Goal: Task Accomplishment & Management: Use online tool/utility

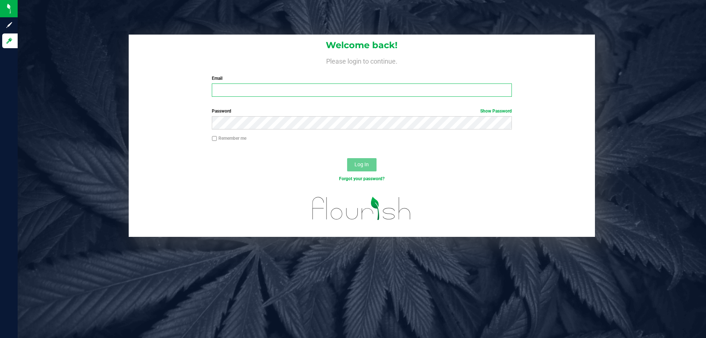
click at [237, 90] on input "Email" at bounding box center [362, 89] width 300 height 13
click at [264, 91] on input "[EMAIL_ADDRESS][DOMAIN_NAME]" at bounding box center [362, 89] width 300 height 13
click at [265, 92] on input "[EMAIL_ADDRESS][DOMAIN_NAME]" at bounding box center [362, 89] width 300 height 13
type input "[EMAIL_ADDRESS][DOMAIN_NAME]"
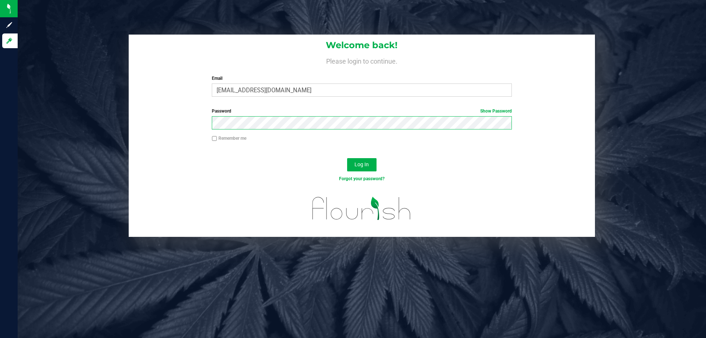
click at [347, 158] on button "Log In" at bounding box center [361, 164] width 29 height 13
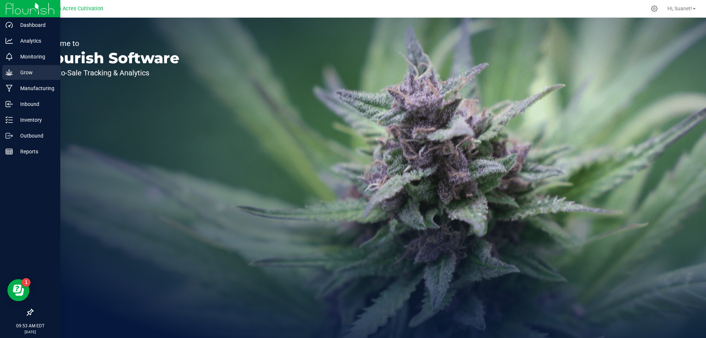
click at [28, 73] on p "Grow" at bounding box center [35, 72] width 44 height 9
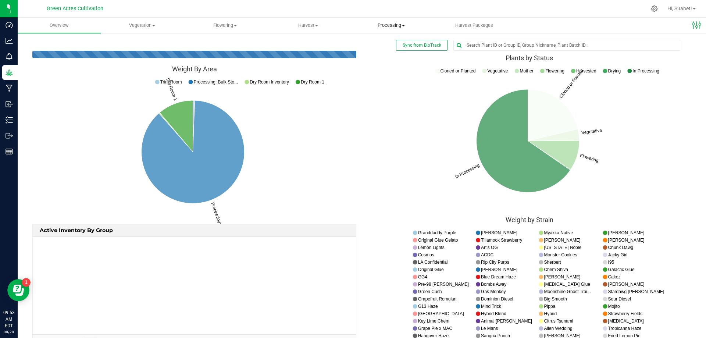
click at [392, 30] on uib-tab-heading "Processing Processing harvests Processing plants Completed harvests" at bounding box center [391, 25] width 82 height 15
click at [386, 46] on span "Processing harvests" at bounding box center [384, 44] width 68 height 6
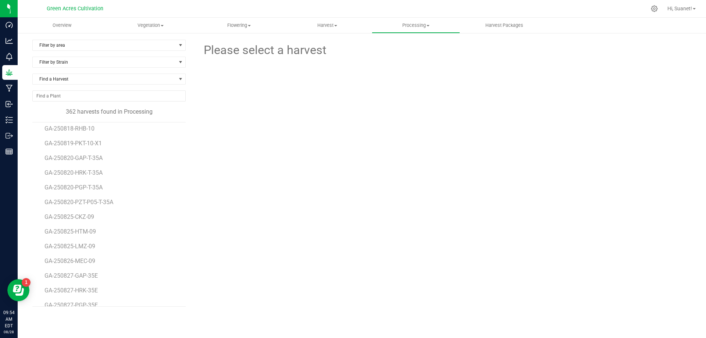
scroll to position [5110, 0]
click at [94, 185] on span "GA-250820-HRK-T-35A" at bounding box center [74, 185] width 61 height 7
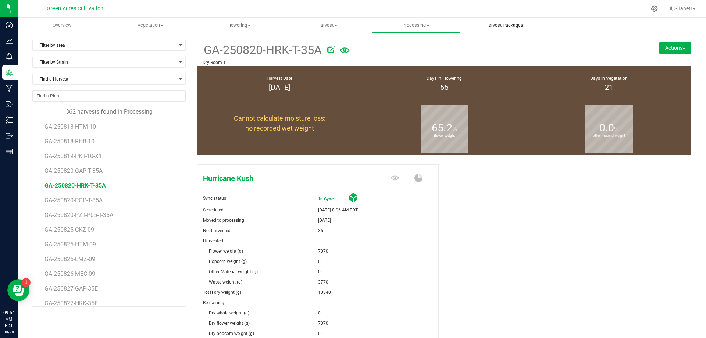
click at [516, 22] on uib-tab-heading "Harvest Packages" at bounding box center [504, 25] width 88 height 15
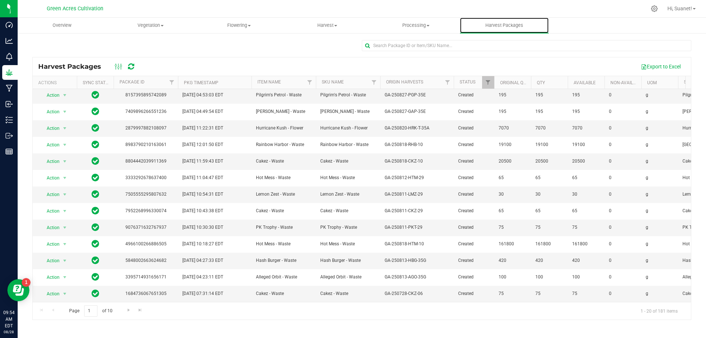
scroll to position [123, 0]
click at [126, 310] on span "Go to the next page" at bounding box center [129, 310] width 6 height 6
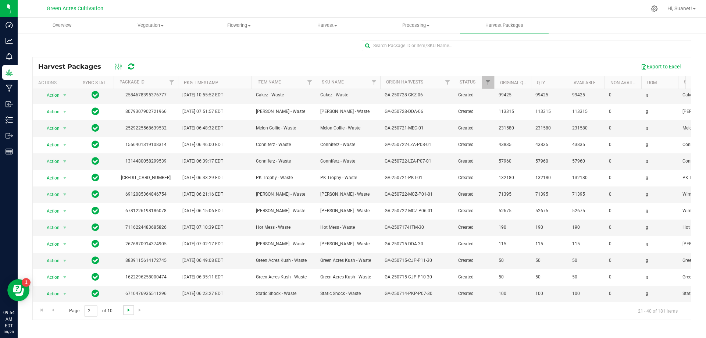
click at [129, 309] on span "Go to the next page" at bounding box center [129, 310] width 6 height 6
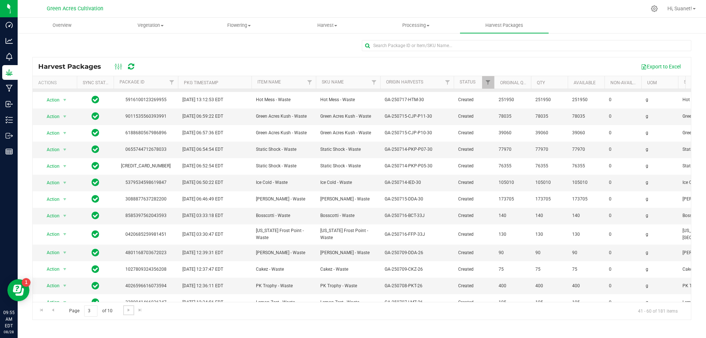
scroll to position [0, 0]
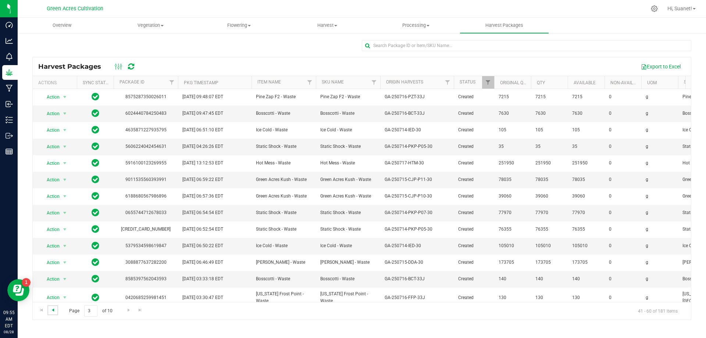
click at [53, 311] on span "Go to the previous page" at bounding box center [53, 310] width 6 height 6
click at [64, 247] on span "select" at bounding box center [65, 246] width 6 height 6
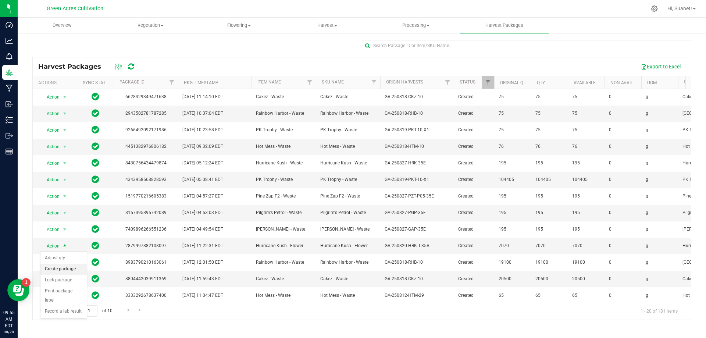
click at [64, 269] on li "Create package" at bounding box center [63, 269] width 46 height 11
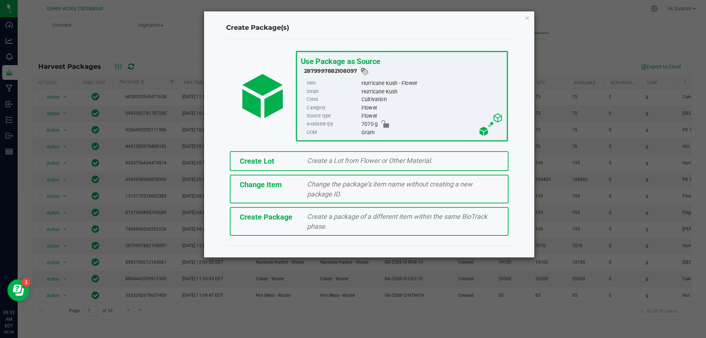
click at [302, 164] on div "Create a Lot from Flower or Other Material." at bounding box center [403, 161] width 203 height 10
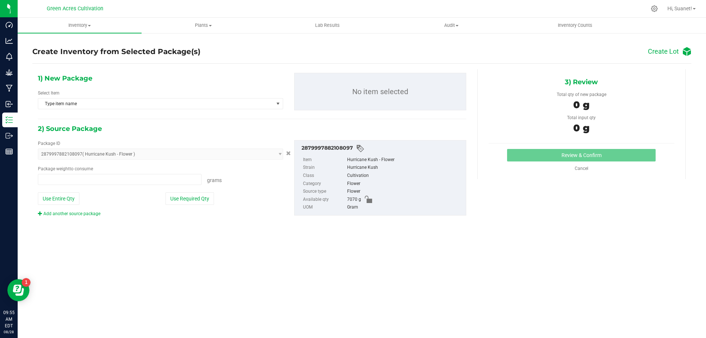
type input "0.0000 g"
click at [115, 105] on span "Type item name" at bounding box center [155, 104] width 235 height 10
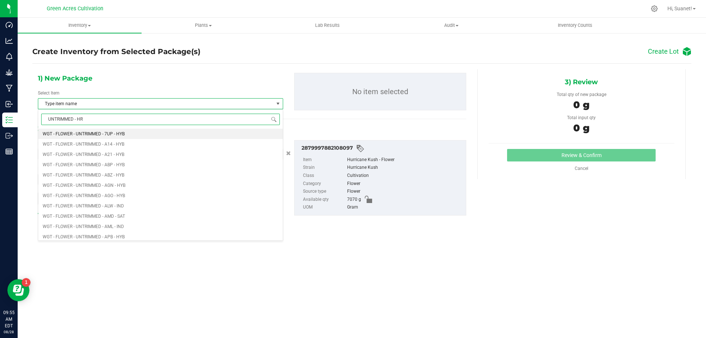
type input "UNTRIMMED - HRK"
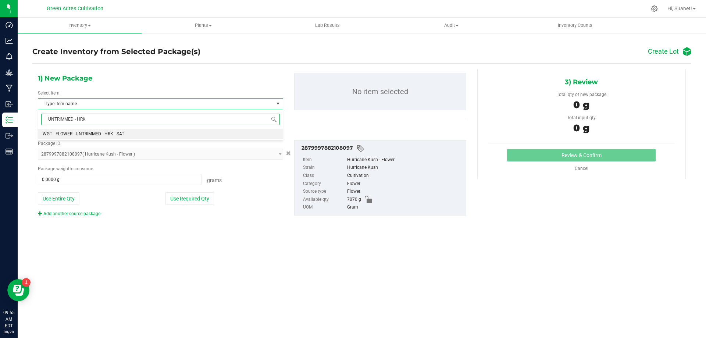
click at [129, 131] on li "WGT - FLOWER - UNTRIMMED - HRK - SAT" at bounding box center [160, 134] width 245 height 10
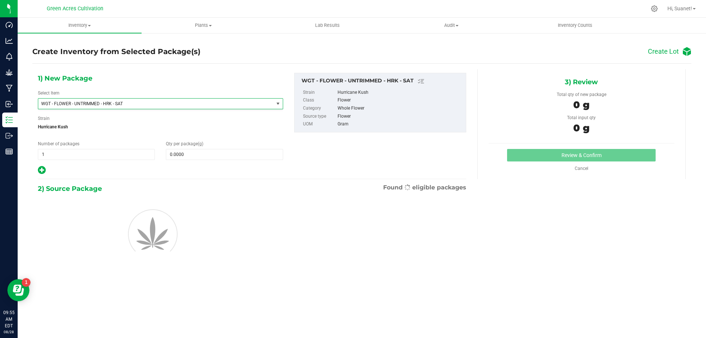
scroll to position [13385, 0]
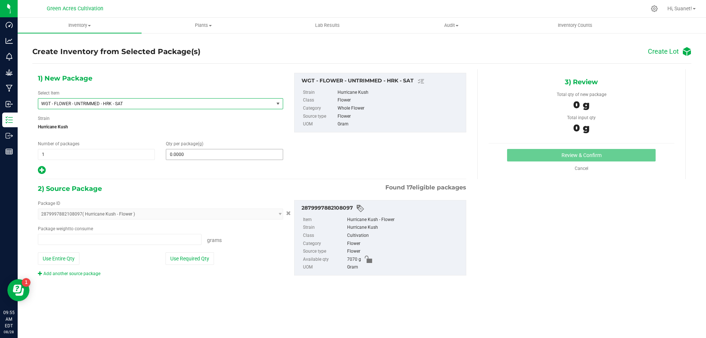
type input "0.0000 g"
click at [203, 106] on span "WGT - FLOWER - UNTRIMMED - HRK - SAT" at bounding box center [155, 104] width 235 height 10
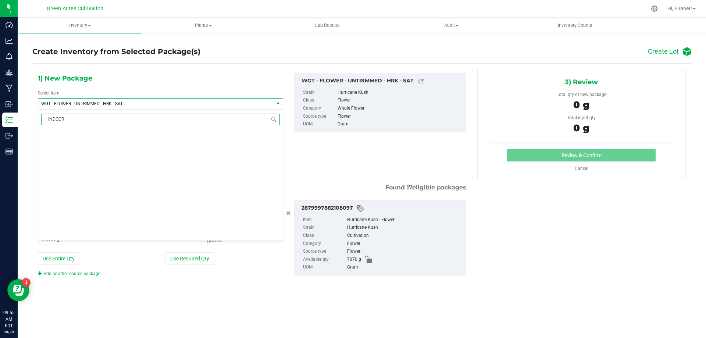
scroll to position [0, 0]
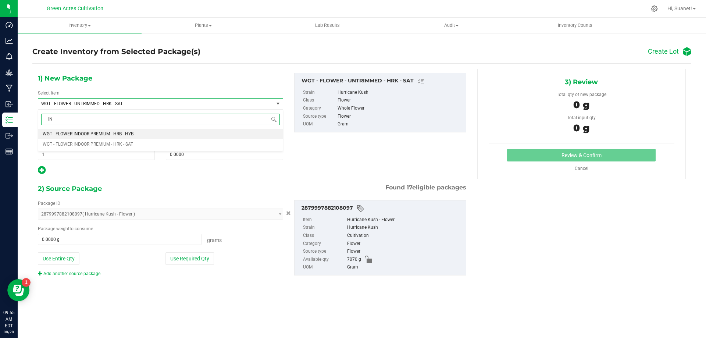
type input "I"
click at [126, 134] on li "WGT - FLOWER - UNTRIMMED - HRK - SAT" at bounding box center [160, 134] width 245 height 10
type input "UNTRIMMED - HRK"
type input "0.0000"
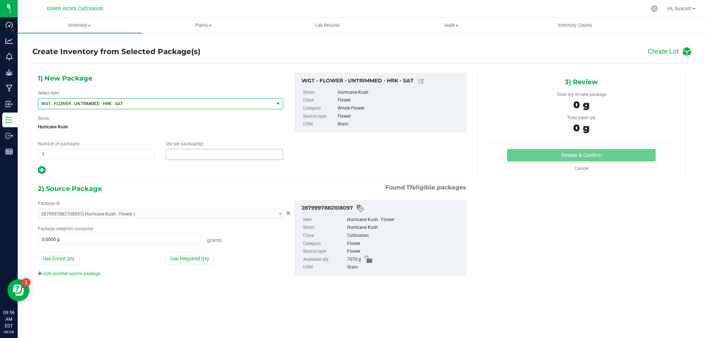
click at [193, 153] on span at bounding box center [224, 154] width 117 height 11
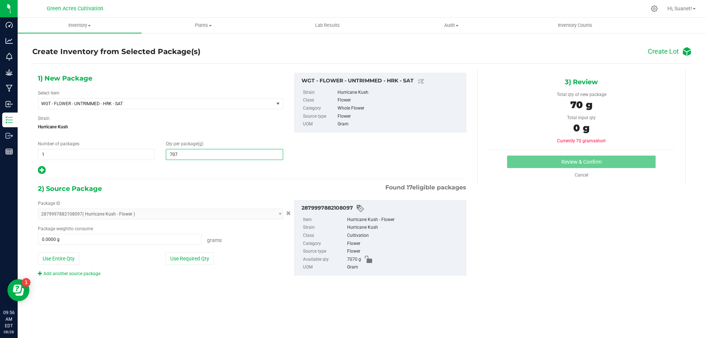
type input "7070"
type input "7,070.0000"
click at [208, 258] on button "Use Required Qty" at bounding box center [189, 258] width 49 height 13
type input "7070.0000 g"
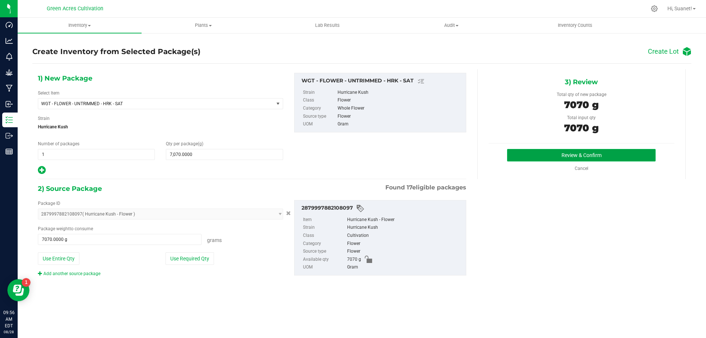
click at [575, 156] on button "Review & Confirm" at bounding box center [581, 155] width 149 height 13
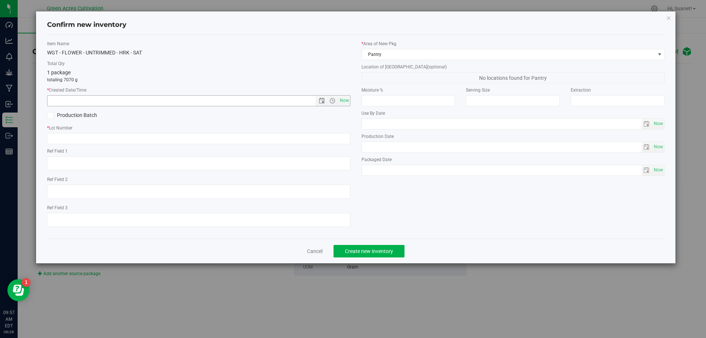
drag, startPoint x: 344, startPoint y: 104, endPoint x: 66, endPoint y: 151, distance: 281.8
click at [343, 104] on span "Now" at bounding box center [344, 100] width 13 height 11
type input "8/28/2025 9:57 AM"
click at [69, 137] on input "text" at bounding box center [198, 138] width 303 height 11
type input "GA-250820-HRK-T-35A-FA"
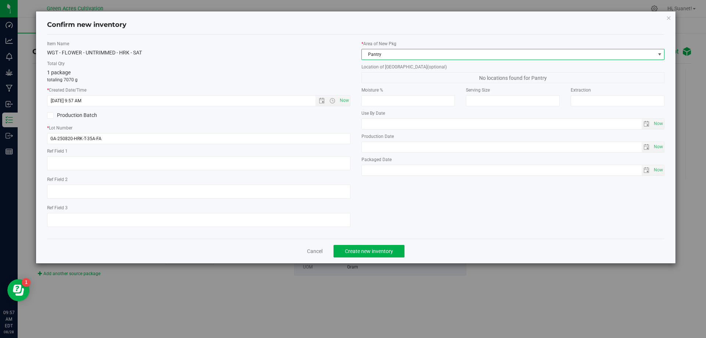
click at [393, 54] on span "Pantry" at bounding box center [508, 54] width 293 height 10
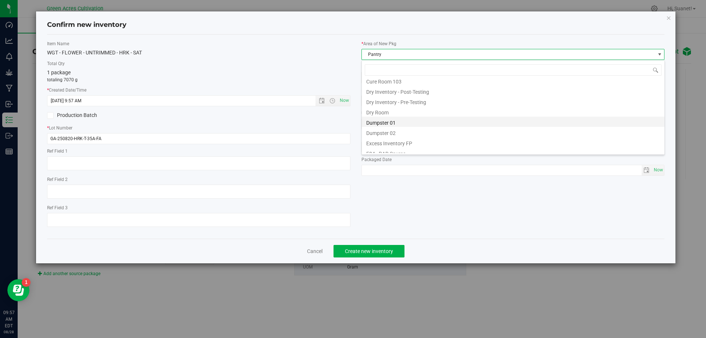
scroll to position [24, 0]
click at [381, 114] on li "Dry Room" at bounding box center [513, 112] width 303 height 10
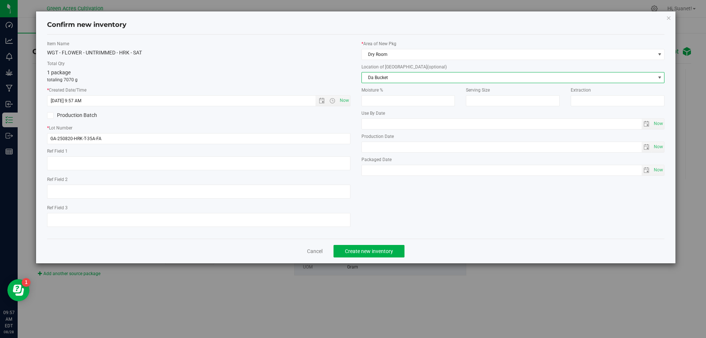
click at [392, 79] on span "Da Bucket" at bounding box center [508, 77] width 293 height 10
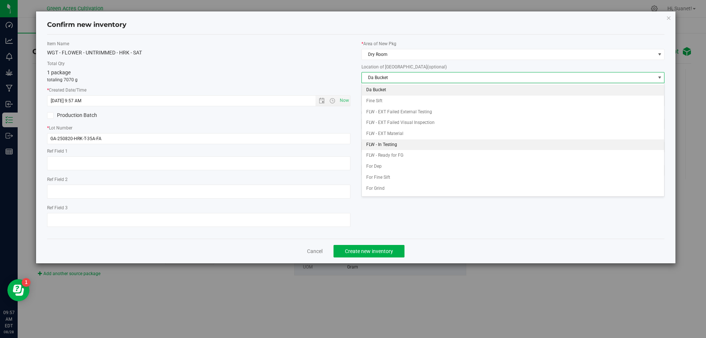
click at [395, 144] on li "FLW - In Testing" at bounding box center [513, 144] width 303 height 11
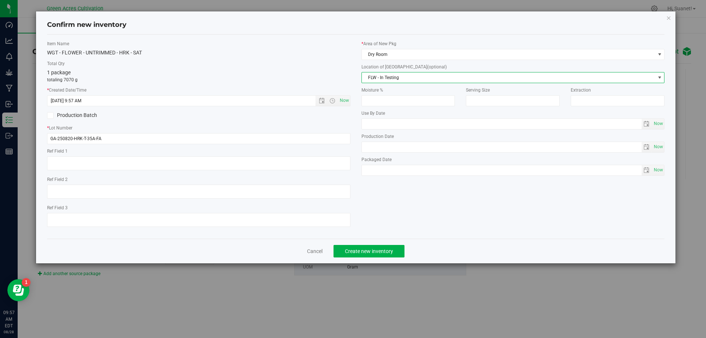
click at [387, 241] on div "Cancel Create new inventory" at bounding box center [356, 251] width 618 height 25
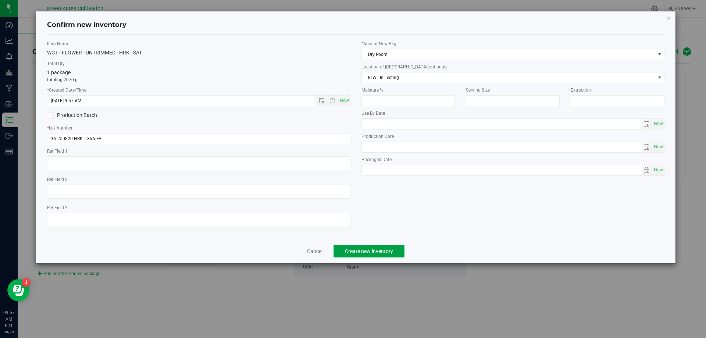
click at [384, 249] on span "Create new inventory" at bounding box center [369, 251] width 48 height 6
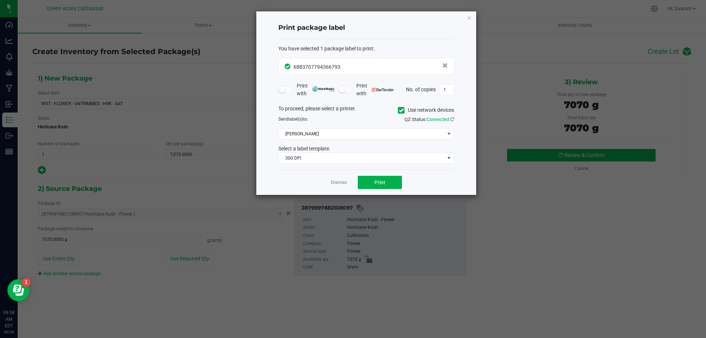
click at [402, 110] on icon at bounding box center [401, 110] width 5 height 0
click at [0, 0] on input "Use network devices" at bounding box center [0, 0] width 0 height 0
click at [300, 134] on span at bounding box center [362, 134] width 166 height 10
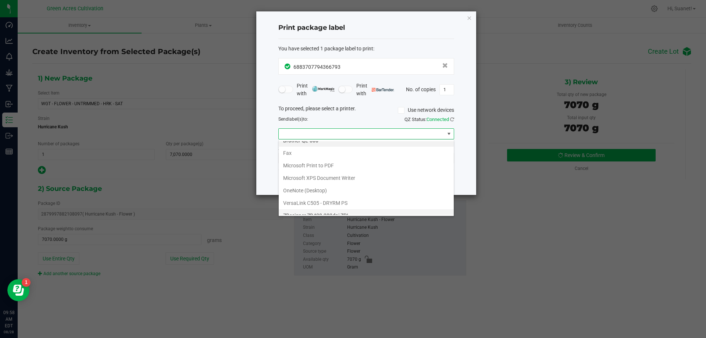
scroll to position [14, 0]
click at [317, 209] on ZPL "ZDesigner ZD420-203dpi ZPL" at bounding box center [366, 208] width 175 height 13
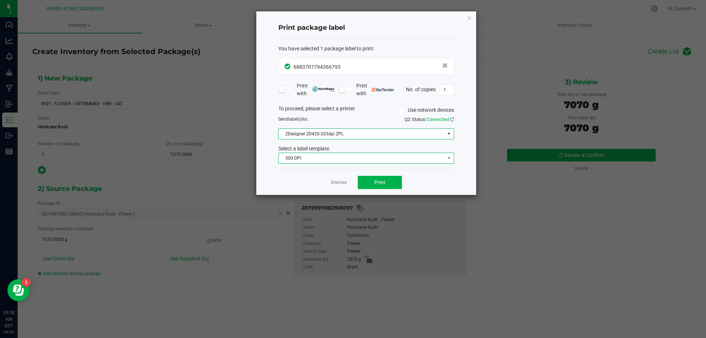
click at [327, 158] on span "300 DPI" at bounding box center [362, 158] width 166 height 10
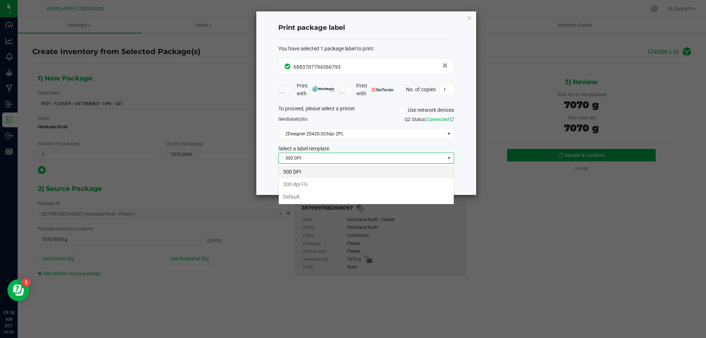
scroll to position [11, 176]
click at [307, 196] on li "Default" at bounding box center [366, 196] width 175 height 13
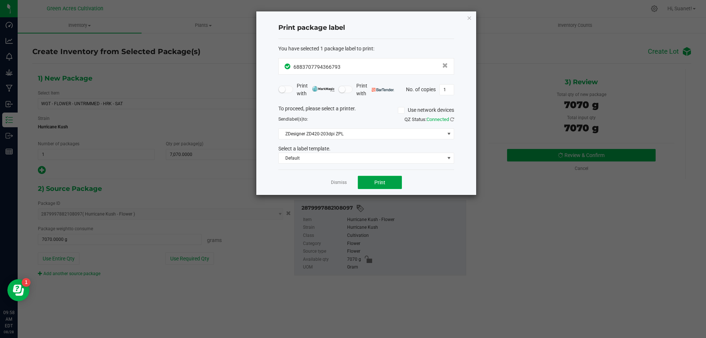
click at [390, 181] on button "Print" at bounding box center [380, 182] width 44 height 13
click at [378, 181] on span "Print" at bounding box center [379, 182] width 11 height 6
click at [346, 183] on link "Dismiss" at bounding box center [339, 182] width 16 height 6
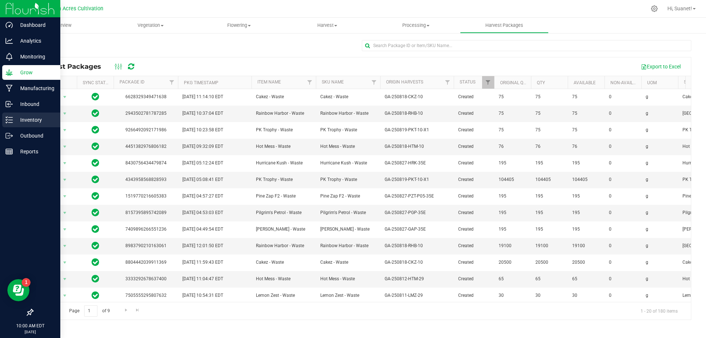
click at [37, 122] on p "Inventory" at bounding box center [35, 119] width 44 height 9
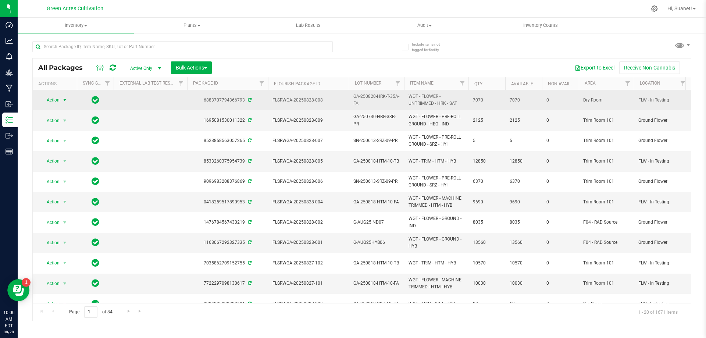
click at [57, 96] on span "Action" at bounding box center [50, 100] width 20 height 10
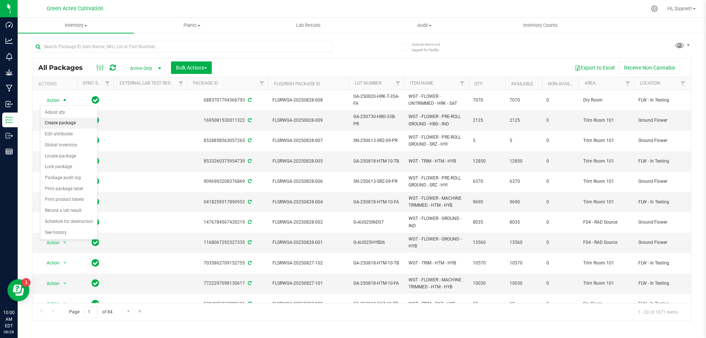
click at [62, 122] on li "Create package" at bounding box center [68, 123] width 57 height 11
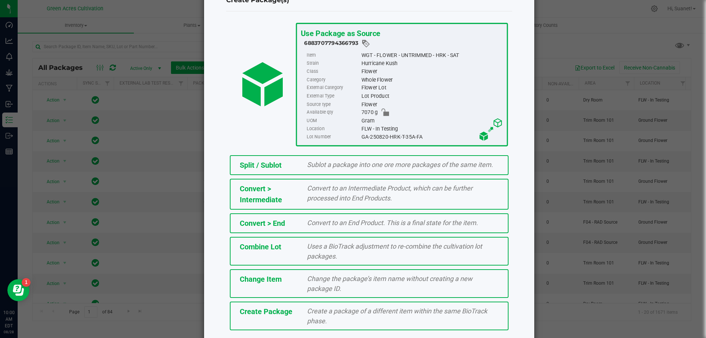
scroll to position [53, 0]
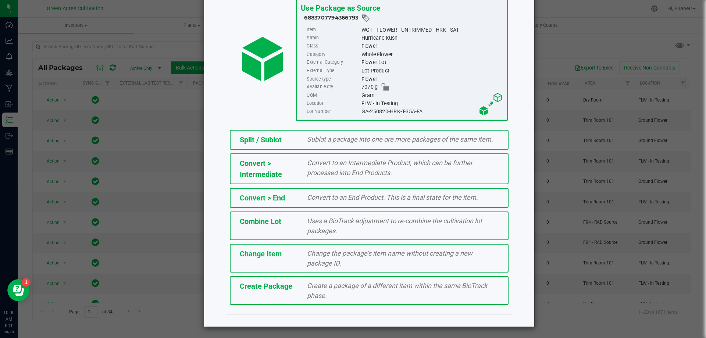
click at [285, 288] on span "Create Package" at bounding box center [266, 286] width 53 height 9
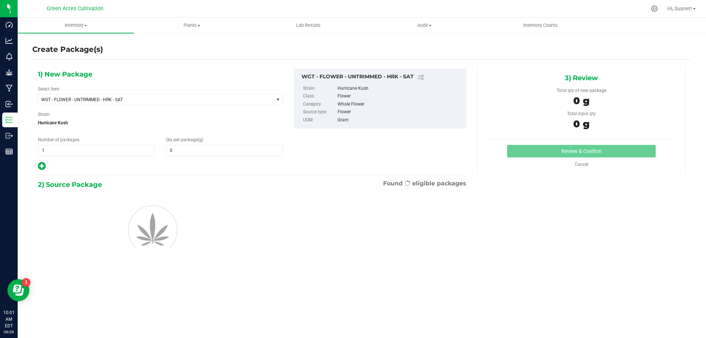
type input "0.0000"
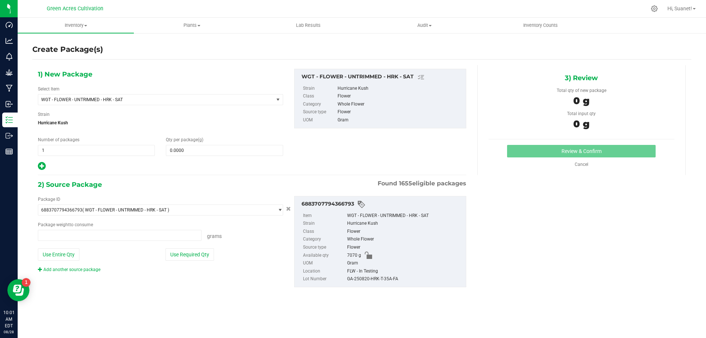
type input "0.0000 g"
click at [40, 167] on icon at bounding box center [42, 165] width 8 height 9
type input "0.0000"
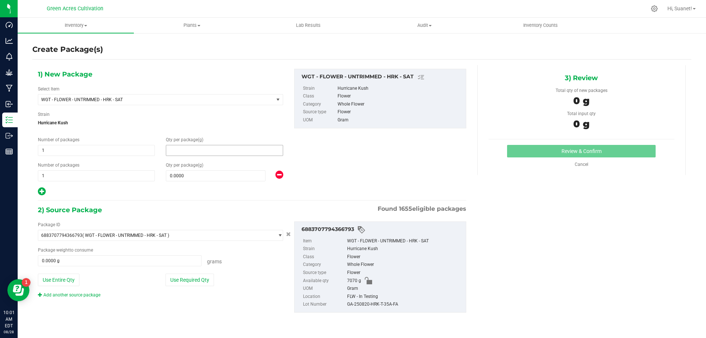
click at [193, 153] on span at bounding box center [224, 150] width 117 height 11
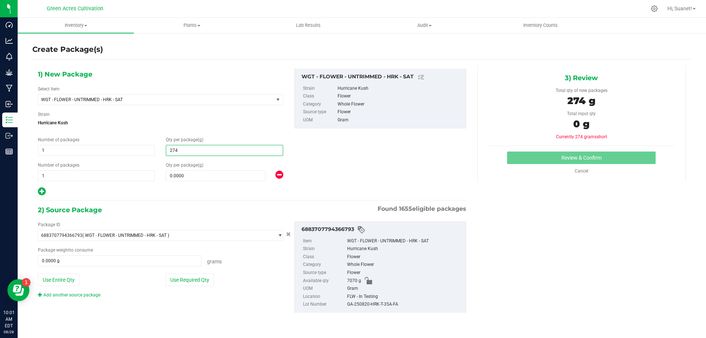
type input "2740"
type input "2,740.0000"
click at [199, 176] on span at bounding box center [216, 175] width 100 height 11
type input "4330"
type input "4,330.0000"
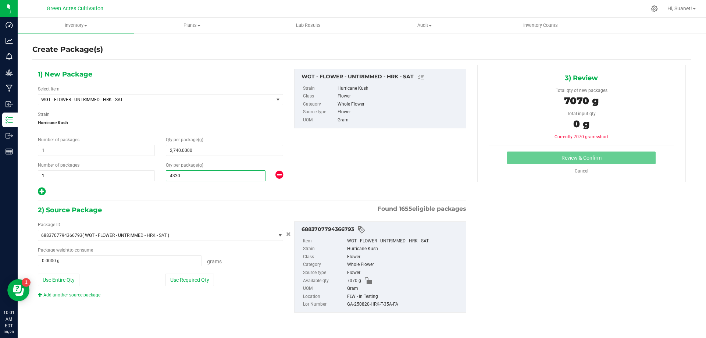
click at [224, 305] on div "Package ID 6883707794366793 ( WGT - FLOWER - UNTRIMMED - HRK - SAT ) 0004193013…" at bounding box center [251, 266] width 439 height 103
click at [193, 280] on button "Use Required Qty" at bounding box center [189, 280] width 49 height 13
type input "7070.0000 g"
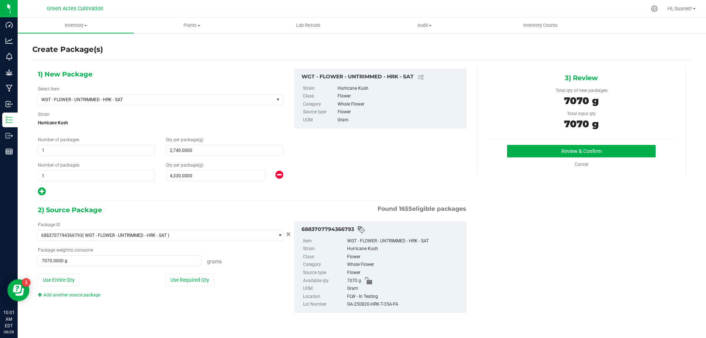
drag, startPoint x: 403, startPoint y: 302, endPoint x: 344, endPoint y: 300, distance: 58.9
click at [344, 300] on ul "Item WGT - FLOWER - UNTRIMMED - HRK - SAT Strain Hurricane Kush Class Flower Ca…" at bounding box center [380, 271] width 164 height 74
click at [404, 305] on div "GA-250820-HRK-T-35A-FA" at bounding box center [404, 304] width 115 height 8
click at [397, 304] on div "GA-250820-HRK-T-35A-FA" at bounding box center [404, 304] width 115 height 8
click at [360, 302] on div "GA-250820-HRK-T-35A-FA" at bounding box center [404, 304] width 115 height 8
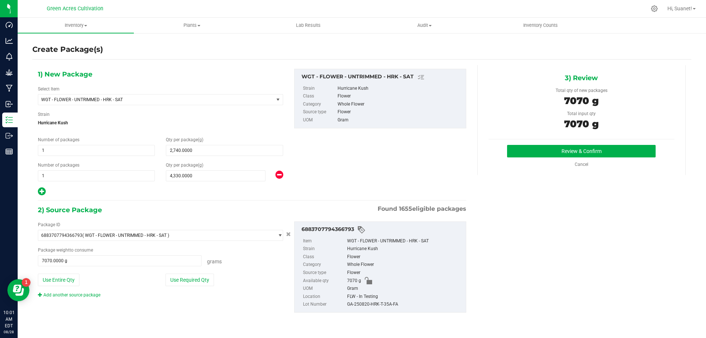
drag, startPoint x: 342, startPoint y: 304, endPoint x: 402, endPoint y: 312, distance: 60.0
click at [402, 312] on div "6883707794366793 Item WGT - FLOWER - UNTRIMMED - HRK - SAT Strain Hurricane Kus…" at bounding box center [380, 266] width 172 height 91
copy li "GA-250820-HRK-T-35A-FA"
click at [576, 152] on button "Review & Confirm" at bounding box center [581, 151] width 149 height 13
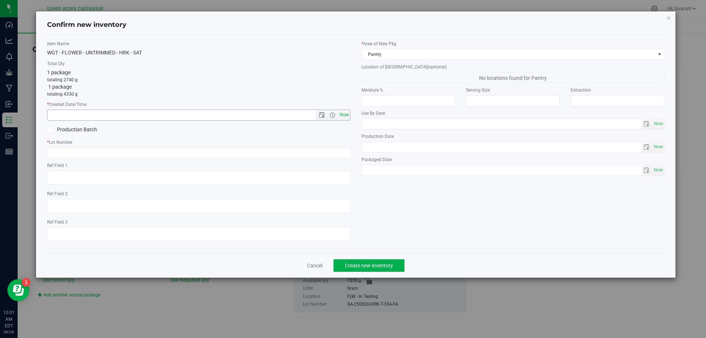
click at [346, 114] on span "Now" at bounding box center [344, 115] width 13 height 11
type input "8/28/2025 10:01 AM"
click at [280, 152] on input "text" at bounding box center [198, 152] width 303 height 11
paste input "GA-250820-HRK-T-35A-FA"
type input "GA-250820-HRK-T-35A-FA"
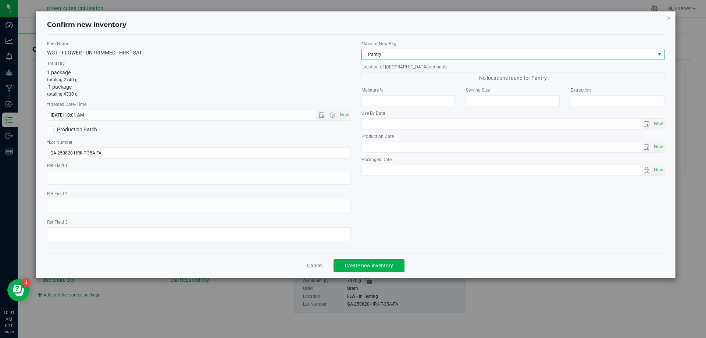
click at [424, 57] on span "Pantry" at bounding box center [508, 54] width 293 height 10
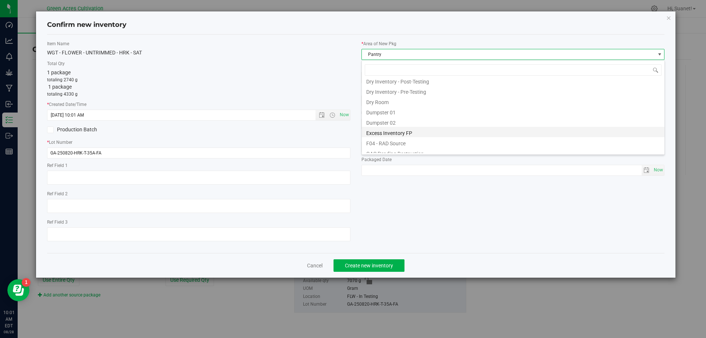
scroll to position [24, 0]
click at [386, 111] on li "Dry Room" at bounding box center [513, 112] width 303 height 10
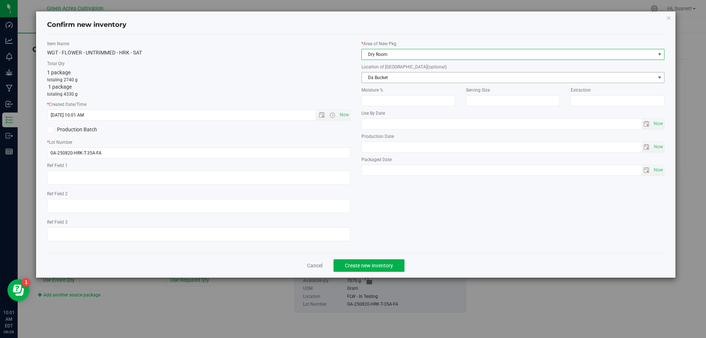
click at [388, 79] on span "Da Bucket" at bounding box center [508, 77] width 293 height 10
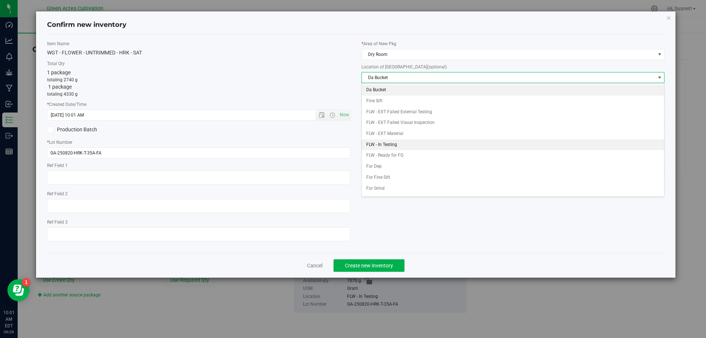
click at [385, 145] on li "FLW - In Testing" at bounding box center [513, 144] width 303 height 11
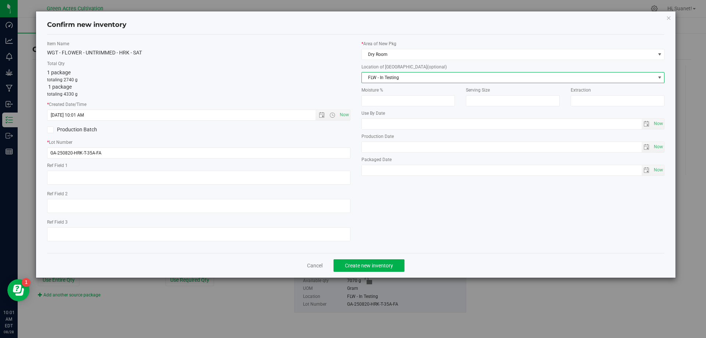
click at [418, 191] on div "Item Name WGT - FLOWER - UNTRIMMED - HRK - SAT Total Qty 1 package totaling 274…" at bounding box center [356, 143] width 629 height 207
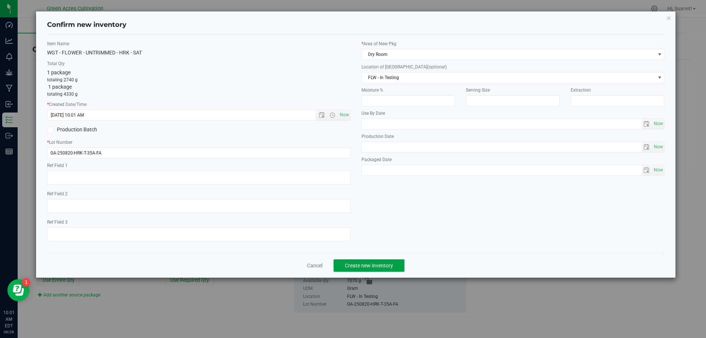
click at [371, 268] on span "Create new inventory" at bounding box center [369, 266] width 48 height 6
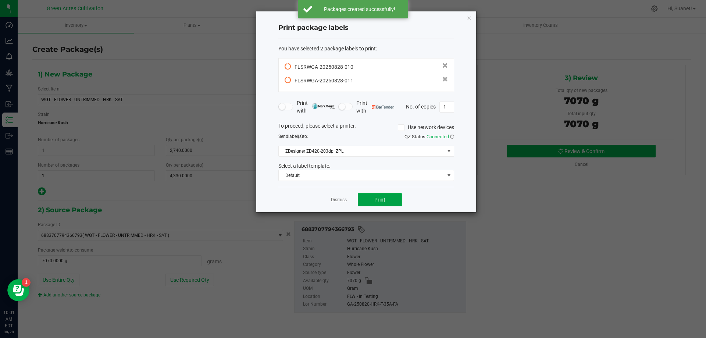
click at [380, 199] on span "Print" at bounding box center [379, 200] width 11 height 6
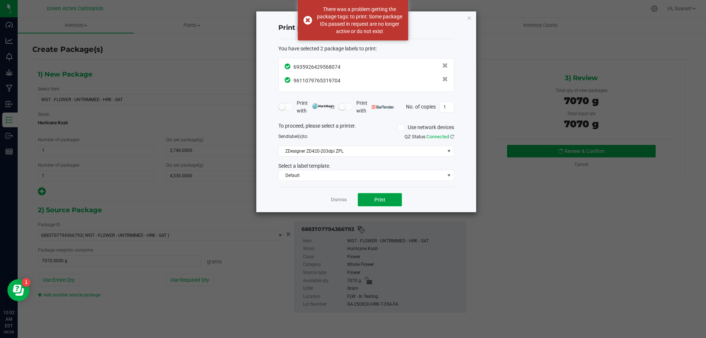
click at [380, 199] on span "Print" at bounding box center [379, 200] width 11 height 6
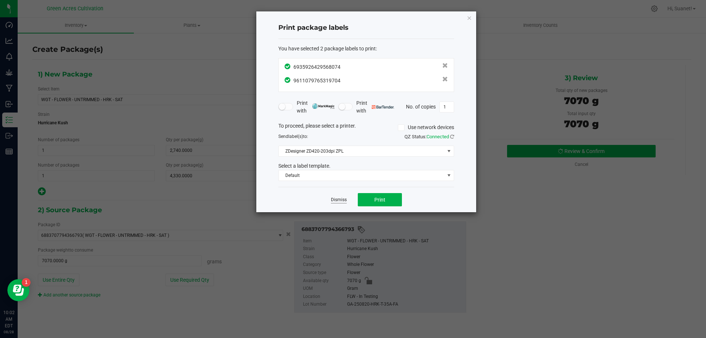
click at [335, 202] on link "Dismiss" at bounding box center [339, 200] width 16 height 6
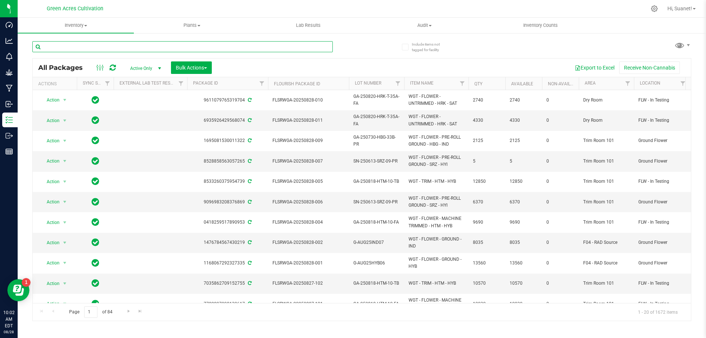
click at [90, 46] on input "text" at bounding box center [182, 46] width 300 height 11
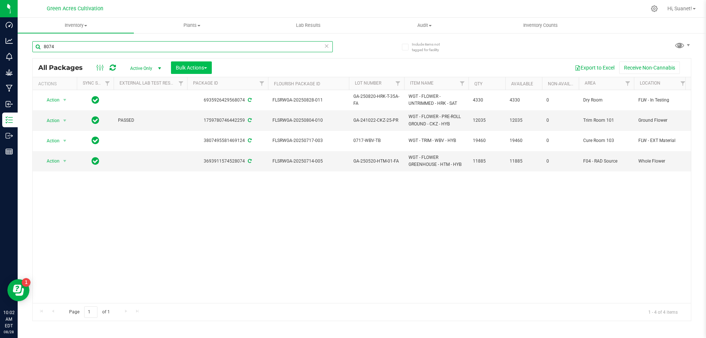
type input "8074"
click at [203, 69] on span "Bulk Actions" at bounding box center [191, 68] width 31 height 6
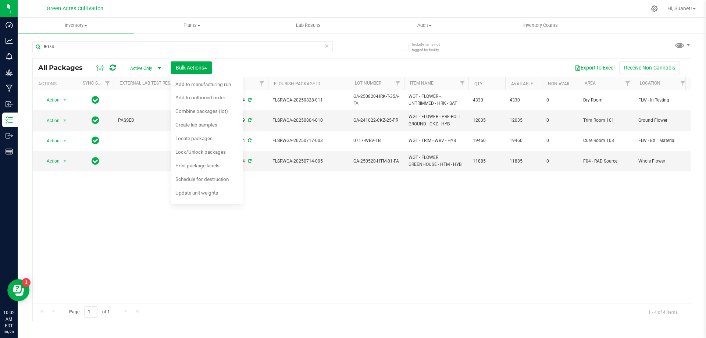
click at [249, 64] on div "Export to Excel Receive Non-Cannabis" at bounding box center [451, 67] width 468 height 13
click at [206, 69] on span "Bulk Actions" at bounding box center [191, 68] width 31 height 6
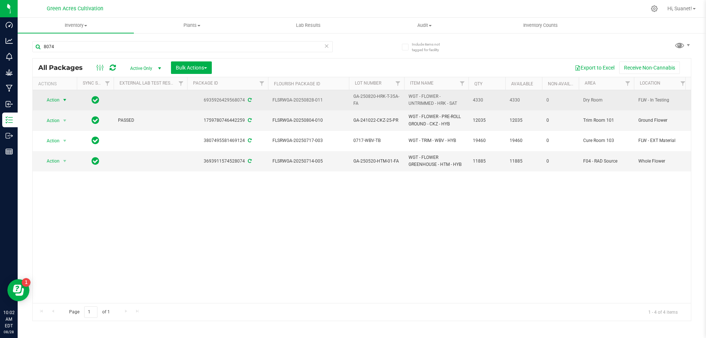
click at [65, 99] on span "select" at bounding box center [65, 100] width 6 height 6
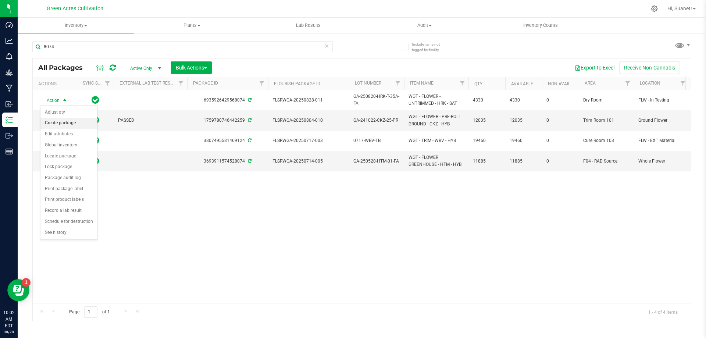
click at [71, 124] on li "Create package" at bounding box center [68, 123] width 57 height 11
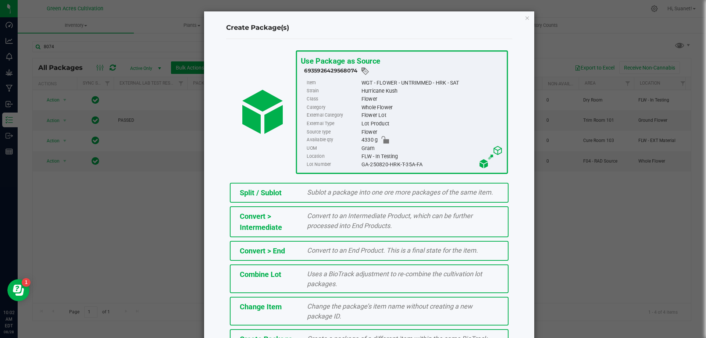
scroll to position [53, 0]
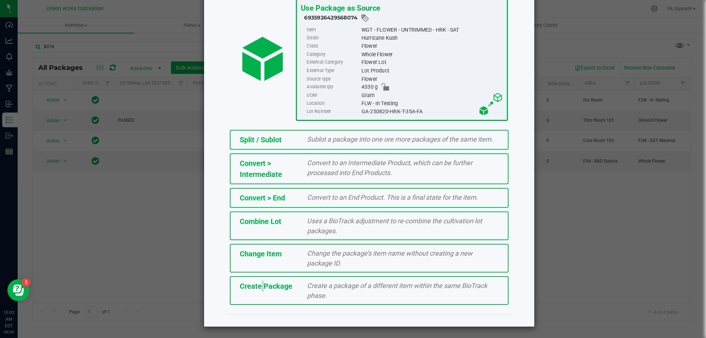
click at [257, 288] on span "Create Package" at bounding box center [266, 286] width 53 height 9
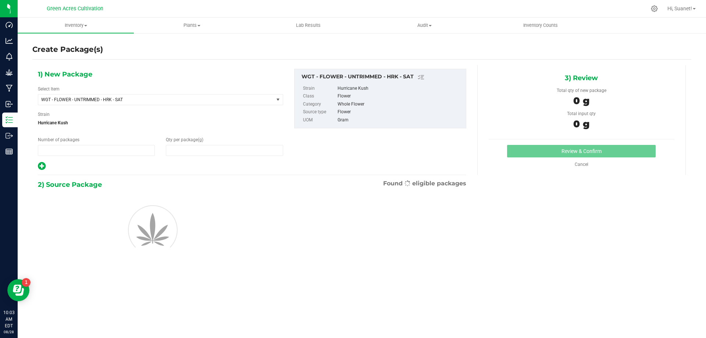
type input "1"
type input "0.0000"
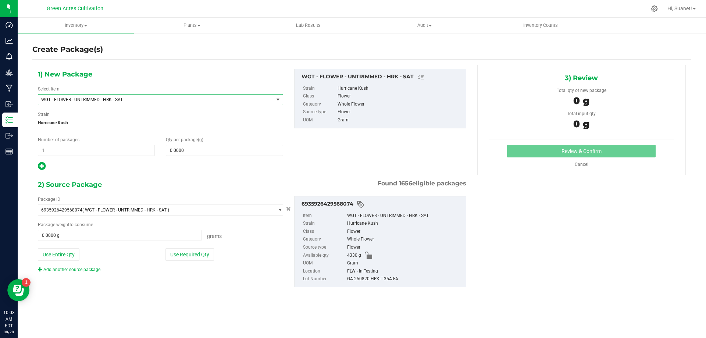
click at [122, 101] on span "WGT - FLOWER - UNTRIMMED - HRK - SAT" at bounding box center [151, 99] width 220 height 5
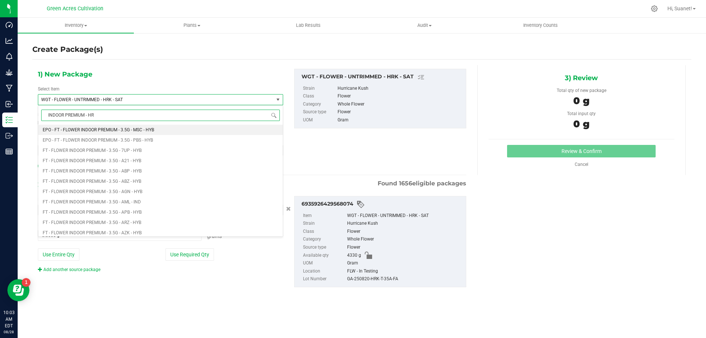
type input "INDOOR PREMIUM - HRK"
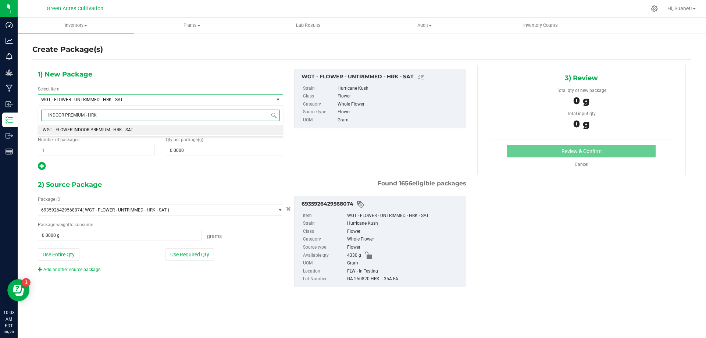
click at [122, 126] on li "WGT - FLOWER INDOOR PREMIUM - HRK - SAT" at bounding box center [160, 130] width 245 height 10
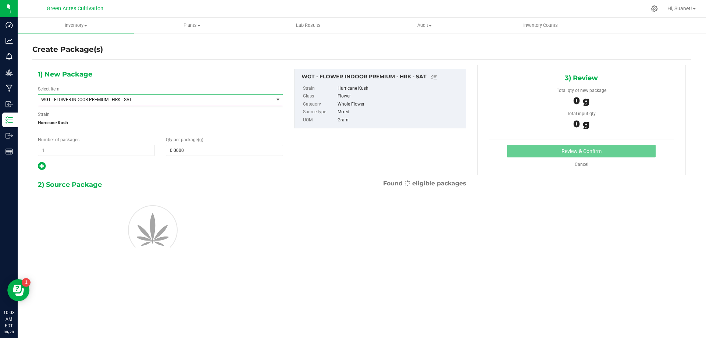
type input "0.0000"
click at [186, 148] on span at bounding box center [224, 150] width 117 height 11
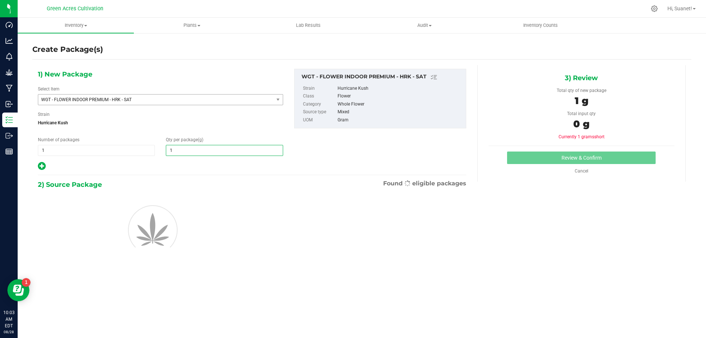
type input "10"
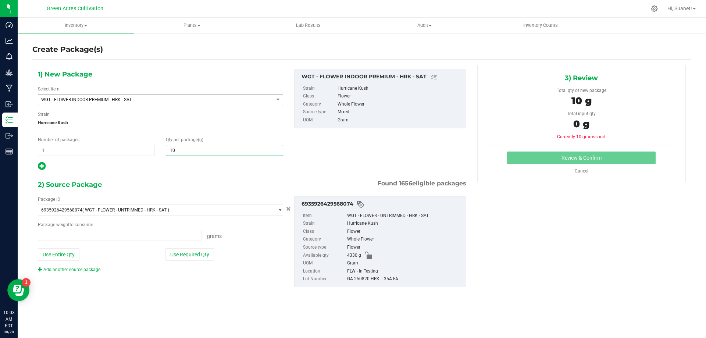
type input "0.0000 g"
type input "10.0000"
click at [206, 254] on button "Use Required Qty" at bounding box center [189, 254] width 49 height 13
type input "10.0000 g"
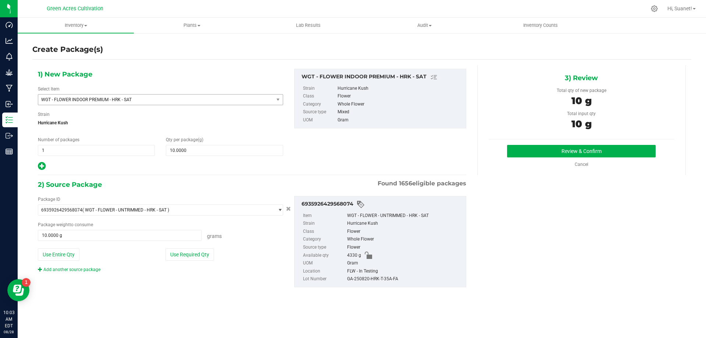
drag, startPoint x: 409, startPoint y: 284, endPoint x: 344, endPoint y: 283, distance: 65.1
click at [344, 283] on div "6935926429568074 Item WGT - FLOWER - UNTRIMMED - HRK - SAT Strain Hurricane Kus…" at bounding box center [380, 241] width 172 height 91
copy li "GA-250820-HRK-T-35A-FA"
click at [574, 150] on button "Review & Confirm" at bounding box center [581, 151] width 149 height 13
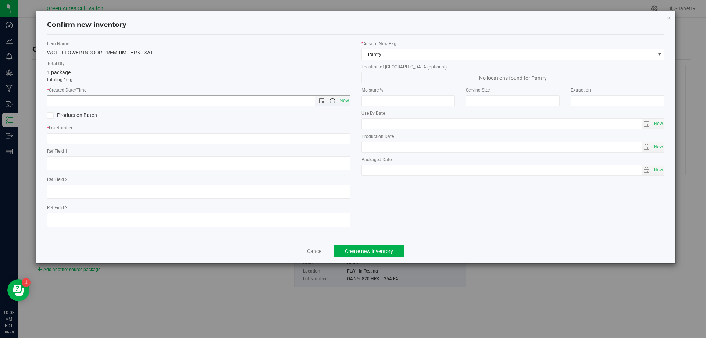
click at [341, 100] on span "Now" at bounding box center [344, 100] width 13 height 11
type input "8/28/2025 10:03 AM"
click at [188, 136] on input "text" at bounding box center [198, 138] width 303 height 11
paste input "GA-250820-HRK-T-35A-FA"
type input "GA-250820-HRK-T-35A-FA"
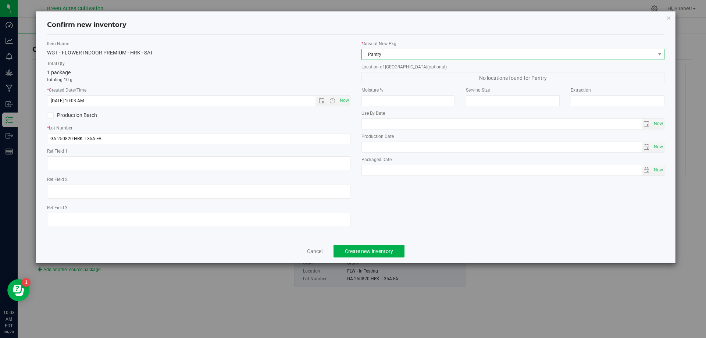
click at [392, 59] on span "Pantry" at bounding box center [512, 54] width 303 height 11
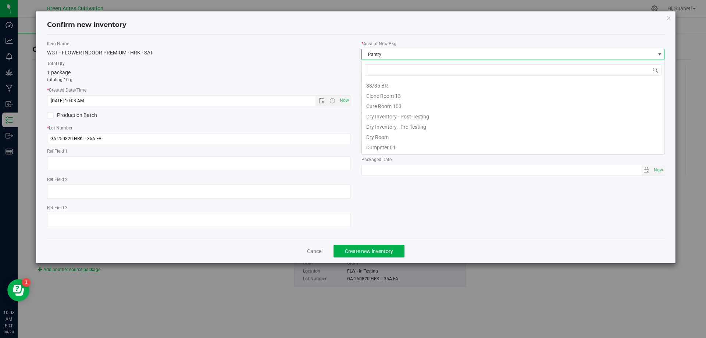
click at [392, 58] on span "Pantry" at bounding box center [508, 54] width 293 height 10
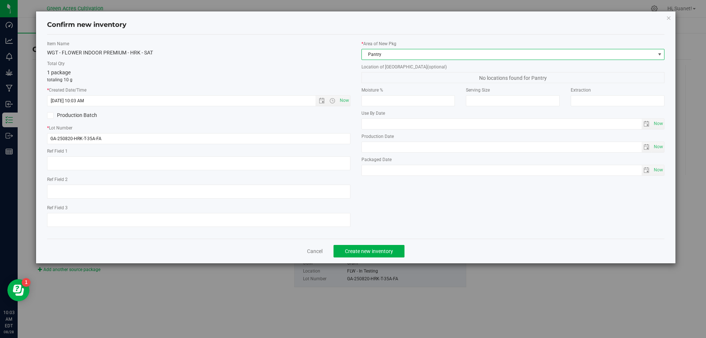
click at [400, 55] on span "Pantry" at bounding box center [508, 54] width 293 height 10
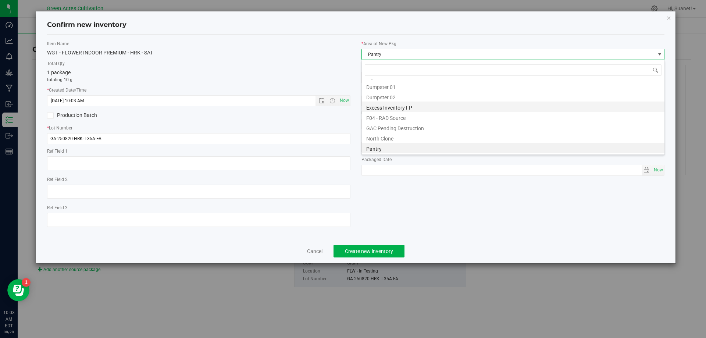
scroll to position [24, 0]
click at [386, 114] on li "Dry Room" at bounding box center [513, 112] width 303 height 10
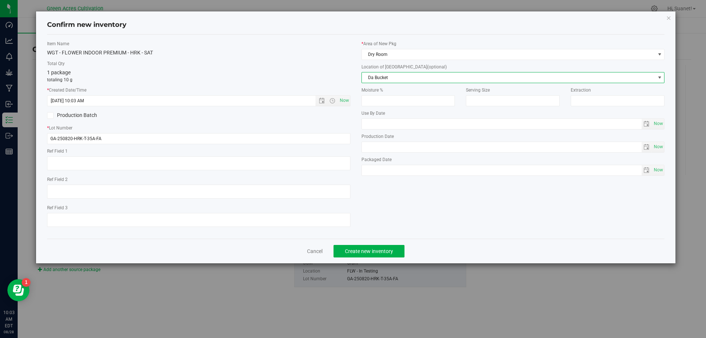
click at [388, 75] on span "Da Bucket" at bounding box center [508, 77] width 293 height 10
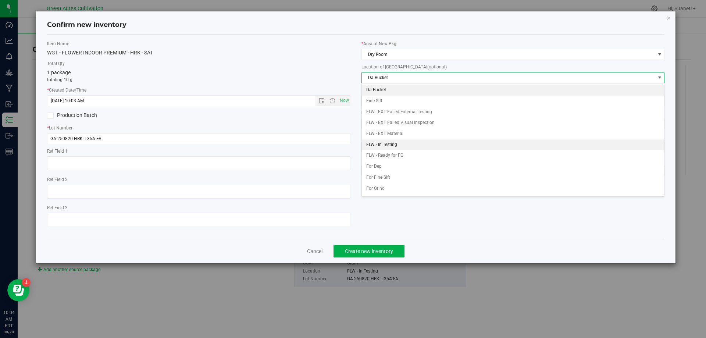
click at [388, 146] on li "FLW - In Testing" at bounding box center [513, 144] width 303 height 11
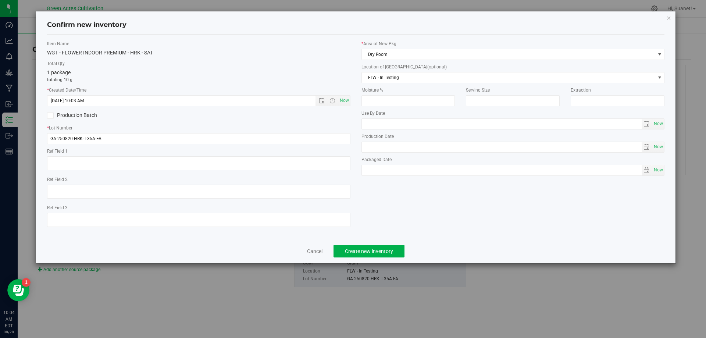
click at [391, 199] on div "Item Name WGT - FLOWER INDOOR PREMIUM - HRK - SAT Total Qty 1 package totaling …" at bounding box center [356, 136] width 629 height 192
click at [375, 252] on span "Create new inventory" at bounding box center [369, 251] width 48 height 6
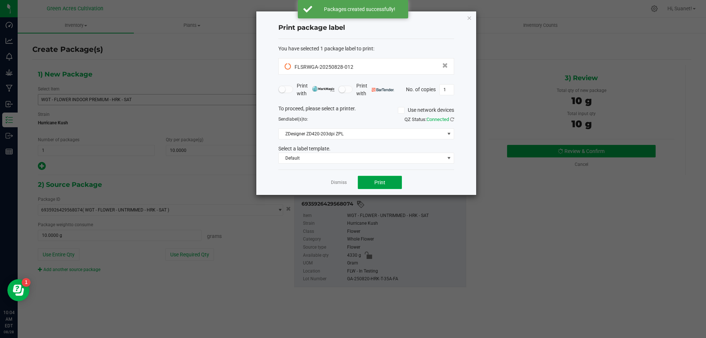
click at [397, 179] on button "Print" at bounding box center [380, 182] width 44 height 13
click at [340, 181] on link "Dismiss" at bounding box center [339, 182] width 16 height 6
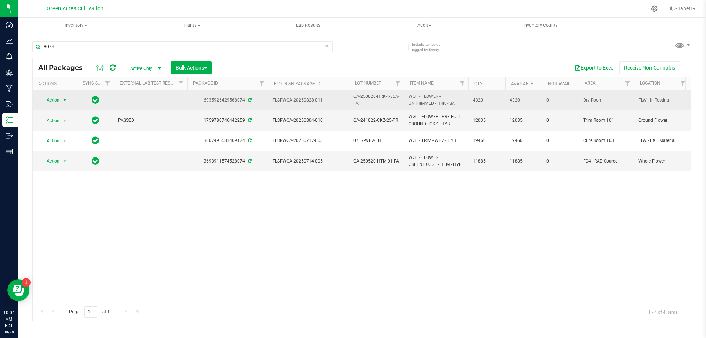
click at [65, 99] on span "select" at bounding box center [65, 100] width 6 height 6
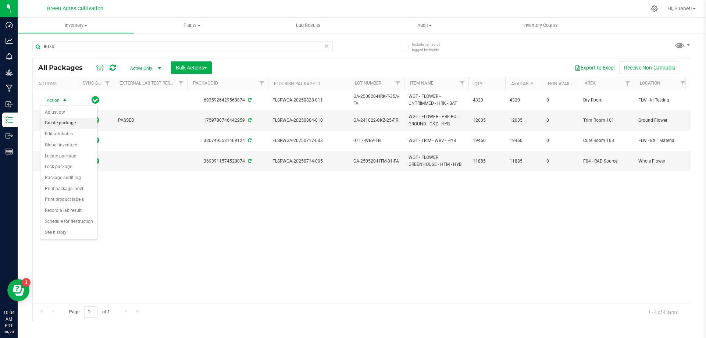
click at [65, 121] on li "Create package" at bounding box center [68, 123] width 57 height 11
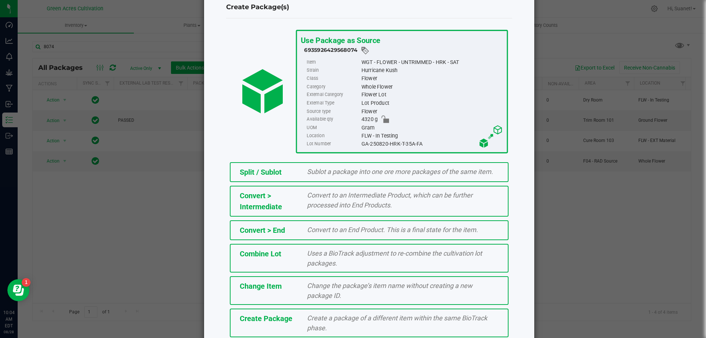
scroll to position [53, 0]
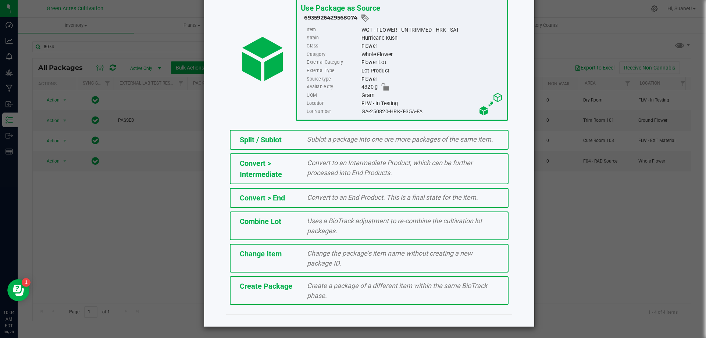
click at [309, 297] on span "Create a package of a different item within the same BioTrack phase." at bounding box center [397, 291] width 180 height 18
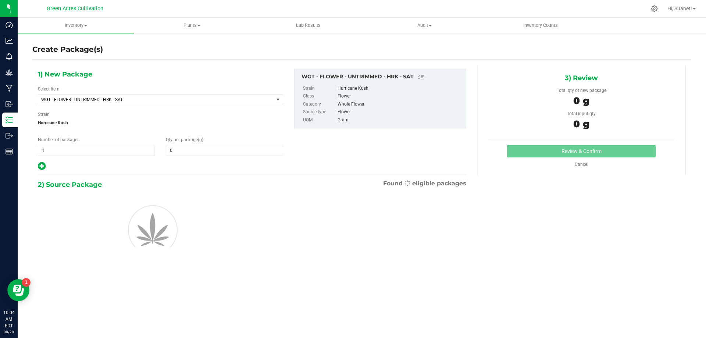
type input "0.0000"
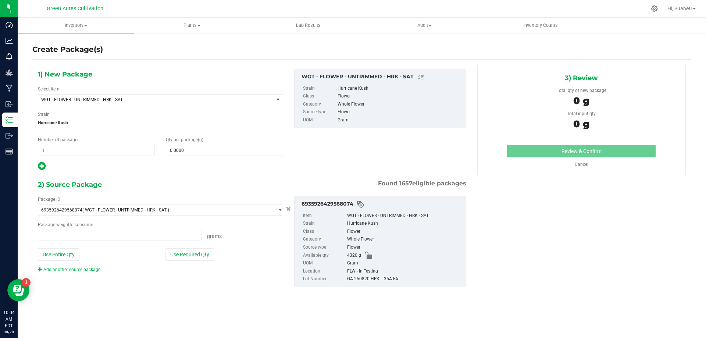
type input "0.0000 g"
click at [172, 102] on span "WGT - FLOWER - UNTRIMMED - HRK - SAT" at bounding box center [155, 100] width 235 height 10
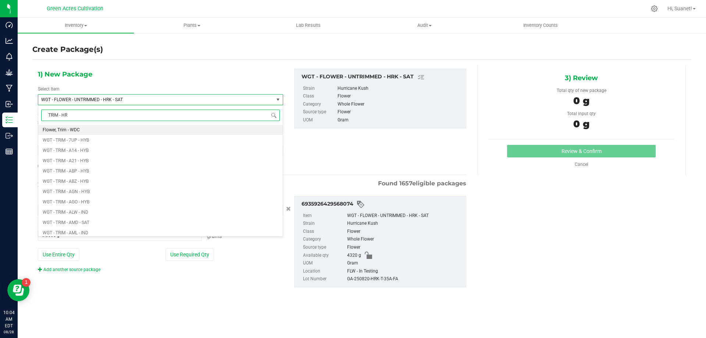
type input "TRIM - HRK"
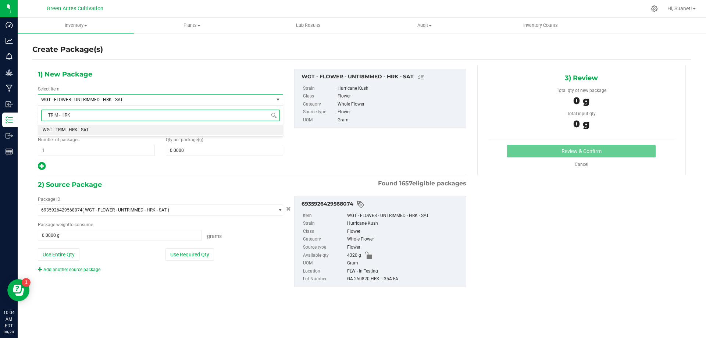
click at [142, 133] on li "WGT - TRIM - HRK - SAT" at bounding box center [160, 130] width 245 height 10
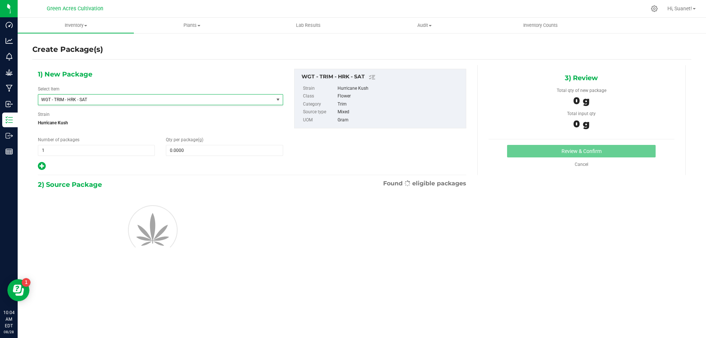
type input "0.0000"
click at [195, 158] on div "1) New Package Select Item WGT - TRIM - HRK - SAT WGT - TRIM - GT2 - HYB WGT - …" at bounding box center [160, 120] width 256 height 102
click at [199, 149] on span at bounding box center [224, 150] width 117 height 11
type input "1"
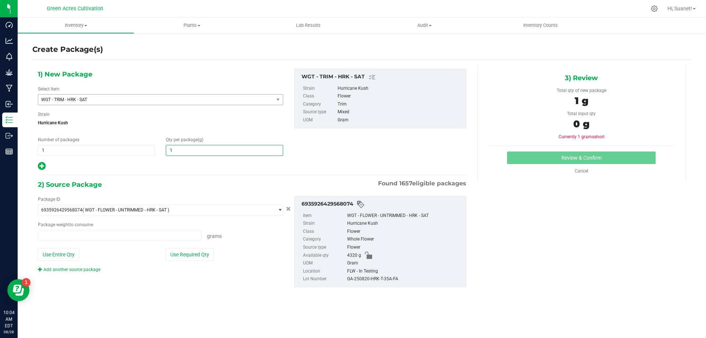
type input "0.0000 g"
type input "10"
type input "10.0000"
click at [206, 256] on button "Use Required Qty" at bounding box center [189, 254] width 49 height 13
type input "10.0000 g"
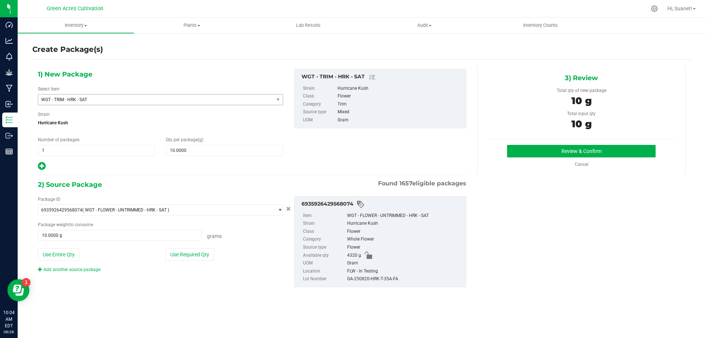
drag, startPoint x: 403, startPoint y: 280, endPoint x: 343, endPoint y: 284, distance: 60.4
click at [343, 284] on div "6935926429568074 Item WGT - FLOWER - UNTRIMMED - HRK - SAT Strain Hurricane Kus…" at bounding box center [380, 241] width 172 height 91
copy li "GA-250820-HRK-T-35A-FA"
click at [562, 147] on button "Review & Confirm" at bounding box center [581, 151] width 149 height 13
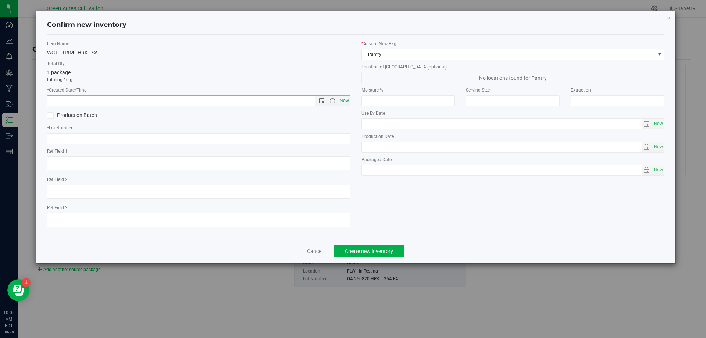
drag, startPoint x: 346, startPoint y: 102, endPoint x: 317, endPoint y: 113, distance: 30.9
click at [346, 103] on span "Now" at bounding box center [344, 100] width 13 height 11
type input "8/28/2025 10:05 AM"
click at [199, 142] on input "text" at bounding box center [198, 138] width 303 height 11
paste input "GA-250820-HRK-T-35A-FA"
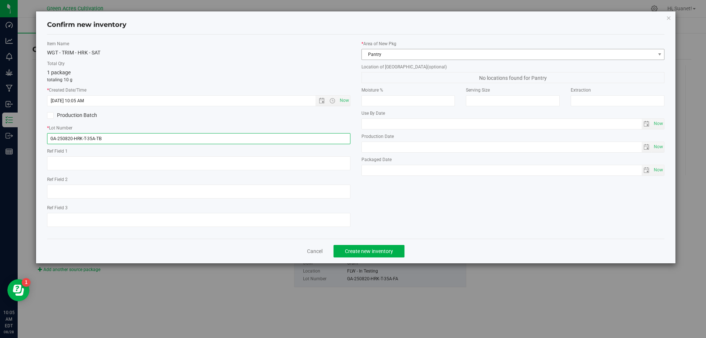
type input "GA-250820-HRK-T-35A-TB"
click at [391, 57] on span "Pantry" at bounding box center [508, 54] width 293 height 10
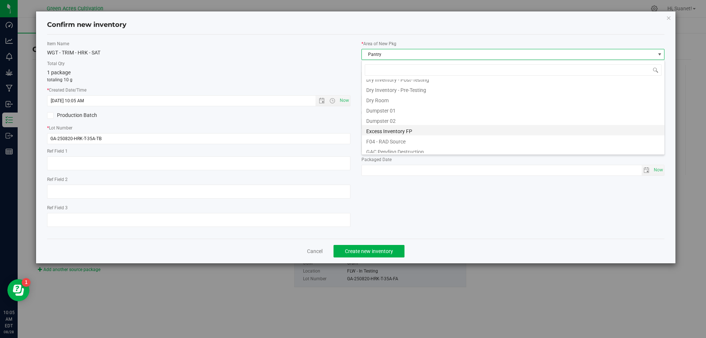
scroll to position [24, 0]
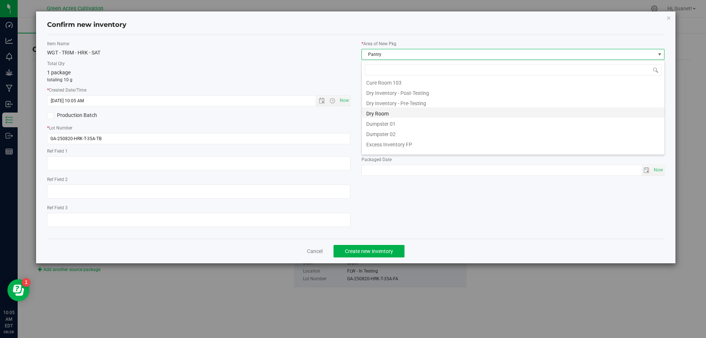
click at [384, 115] on li "Dry Room" at bounding box center [513, 112] width 303 height 10
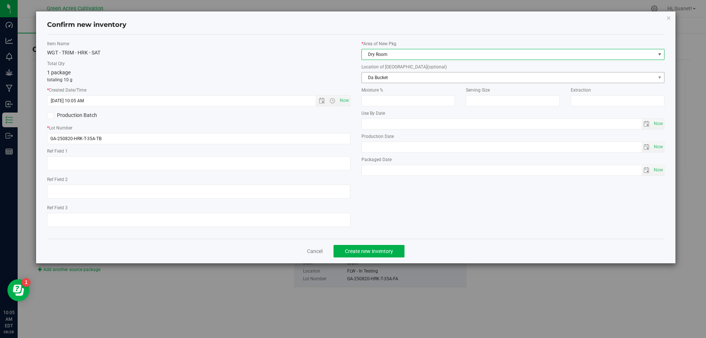
click at [389, 77] on span "Da Bucket" at bounding box center [508, 77] width 293 height 10
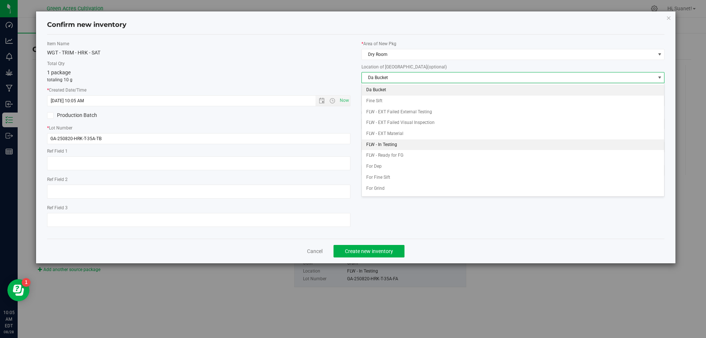
click at [389, 143] on li "FLW - In Testing" at bounding box center [513, 144] width 303 height 11
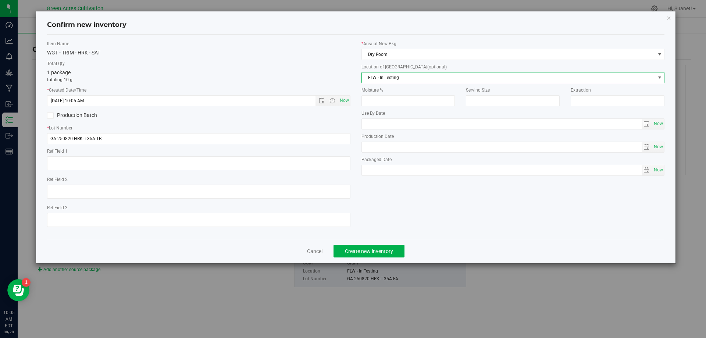
click at [436, 225] on div "Item Name WGT - TRIM - HRK - SAT Total Qty 1 package totaling 10 g * Created Da…" at bounding box center [356, 136] width 629 height 192
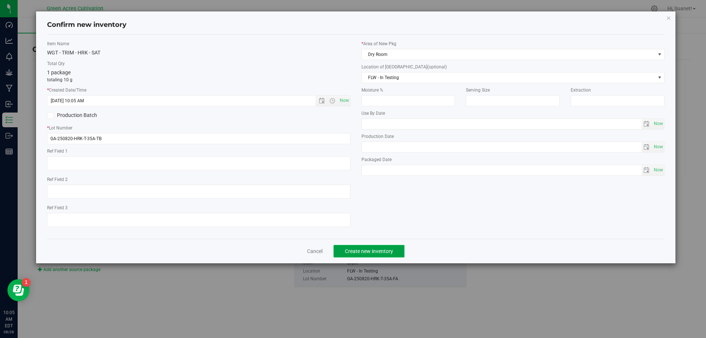
click at [356, 252] on span "Create new inventory" at bounding box center [369, 251] width 48 height 6
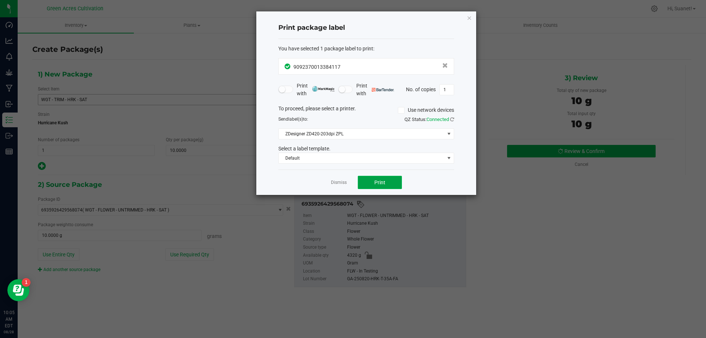
click at [391, 184] on button "Print" at bounding box center [380, 182] width 44 height 13
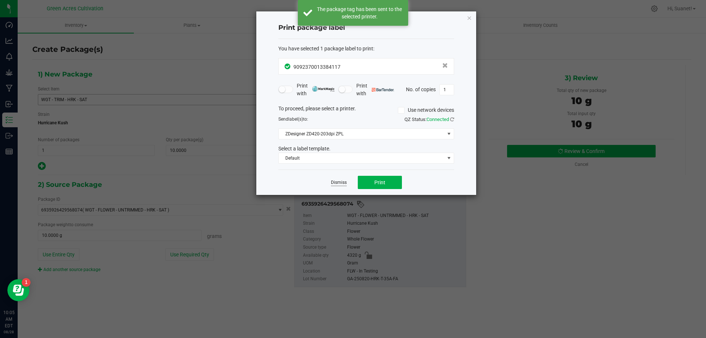
click at [342, 181] on link "Dismiss" at bounding box center [339, 182] width 16 height 6
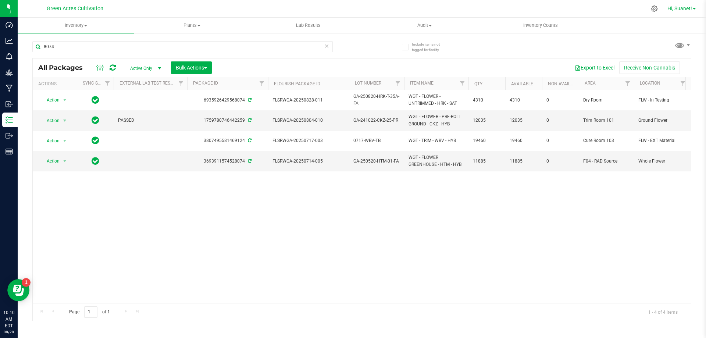
click at [694, 6] on link "Hi, Suanet!" at bounding box center [681, 9] width 34 height 8
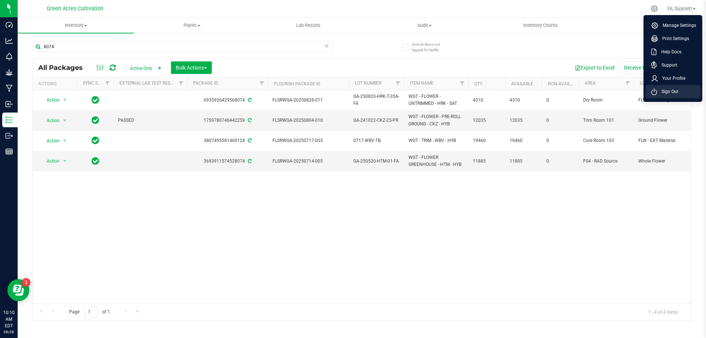
click at [672, 90] on span "Sign Out" at bounding box center [667, 91] width 21 height 7
